Goal: Information Seeking & Learning: Find specific fact

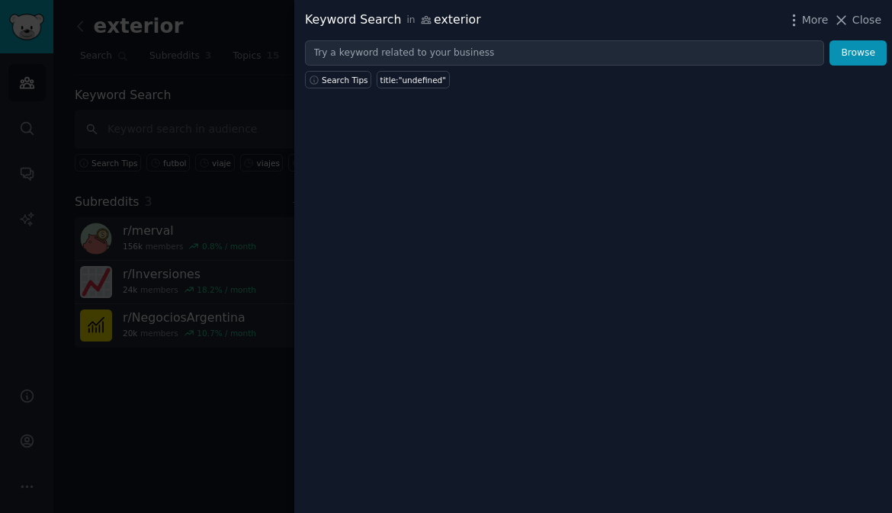
click at [551, 72] on div "Search Tips title:"undefined"" at bounding box center [593, 77] width 598 height 23
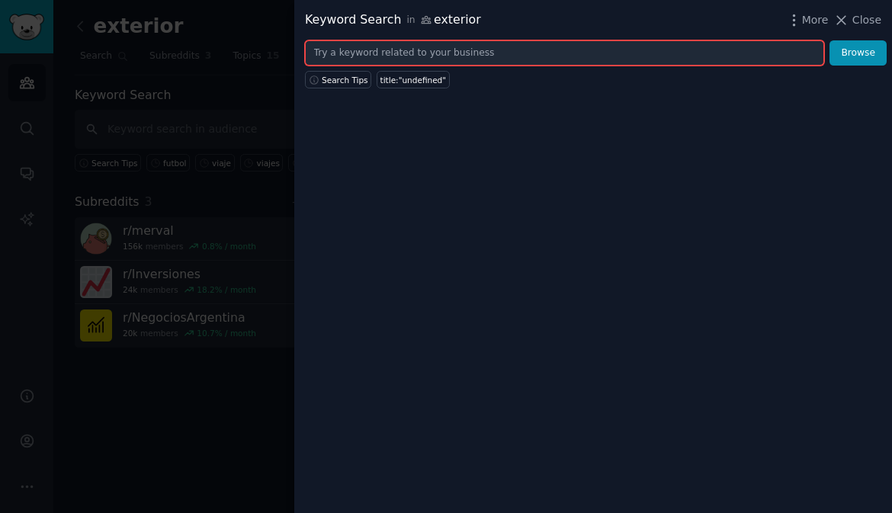
click at [551, 44] on input "text" at bounding box center [564, 53] width 519 height 26
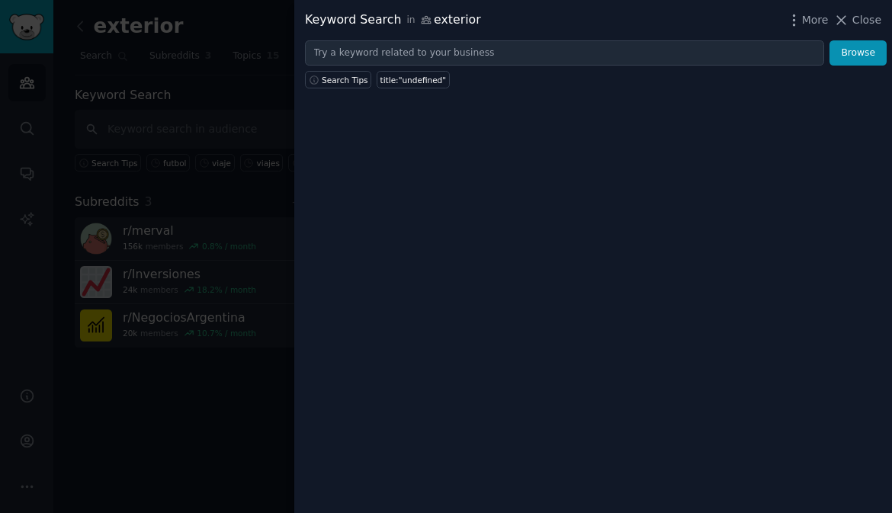
click at [679, 162] on div "Keyword Search in exterior More Close Browse Search Tips title:"undefined"" at bounding box center [593, 256] width 598 height 513
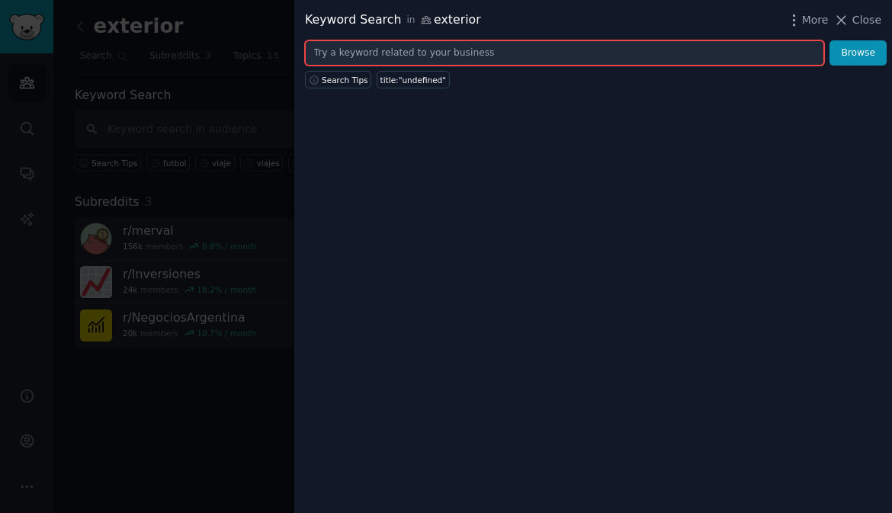
click at [629, 65] on div "Keyword Search in exterior More Close Browse Search Tips title:"undefined"" at bounding box center [593, 256] width 598 height 513
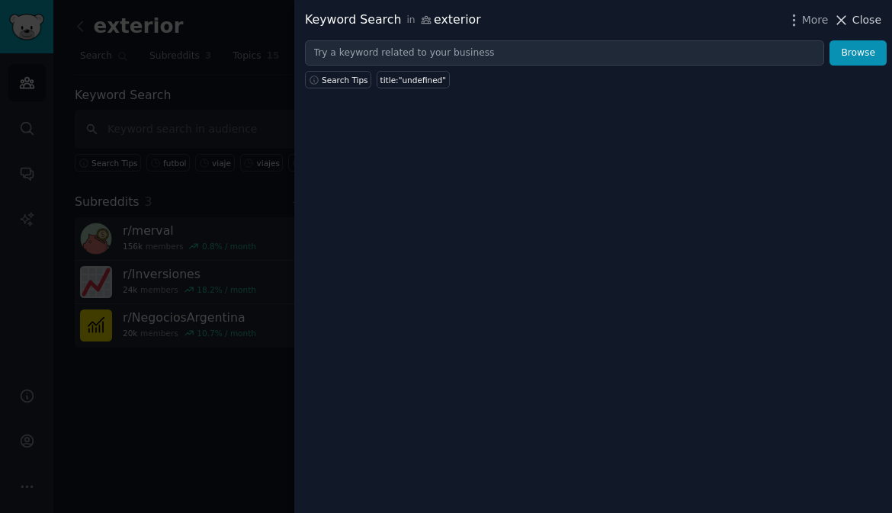
click at [860, 16] on span "Close" at bounding box center [867, 20] width 29 height 16
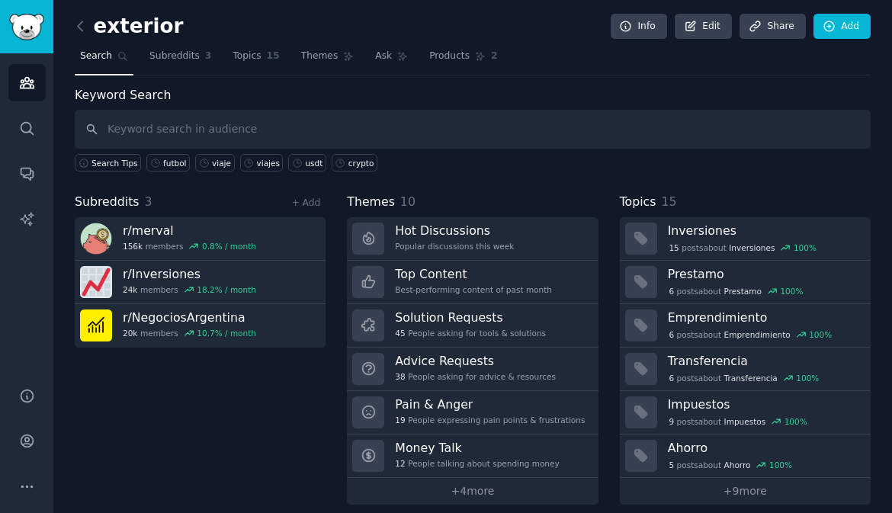
click at [110, 56] on span "Search" at bounding box center [96, 57] width 32 height 14
click at [153, 127] on input "text" at bounding box center [473, 129] width 796 height 39
type input "a"
type input "AstroPay"
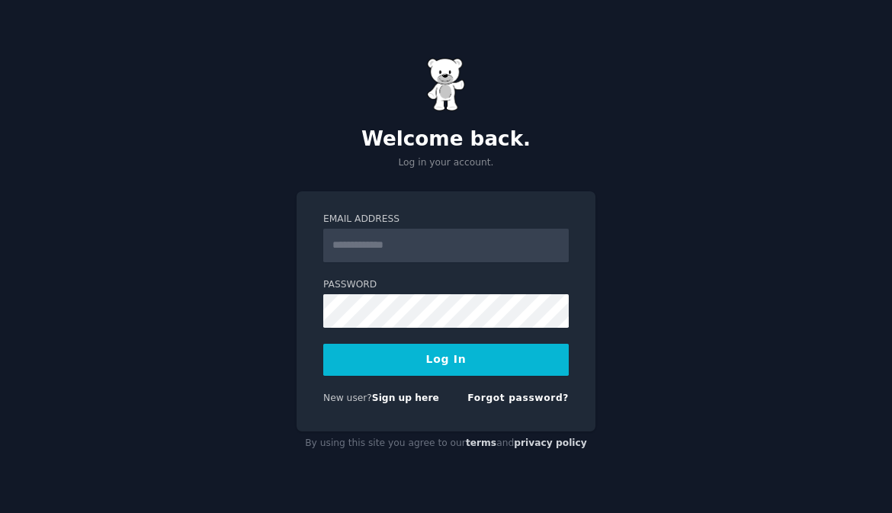
click at [557, 248] on keeper-lock "Open Keeper Popup" at bounding box center [552, 245] width 18 height 18
click at [561, 252] on keeper-lock "Open Keeper Popup" at bounding box center [552, 245] width 18 height 18
click at [555, 246] on keeper-lock "Open Keeper Popup" at bounding box center [552, 245] width 18 height 18
type input "**********"
click at [498, 355] on button "Log In" at bounding box center [446, 360] width 246 height 32
